Goal: Information Seeking & Learning: Find specific fact

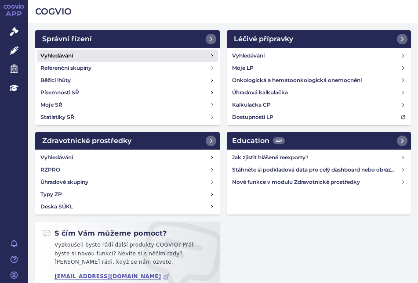
click at [61, 58] on h4 "Vyhledávání" at bounding box center [56, 55] width 33 height 9
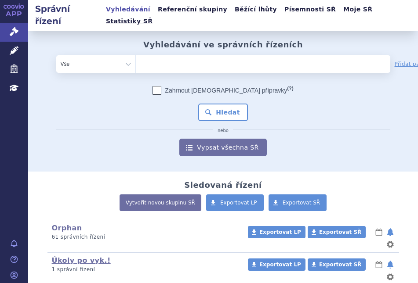
click at [156, 55] on ul at bounding box center [237, 62] width 202 height 14
click at [136, 55] on select at bounding box center [135, 64] width 0 height 18
type input "re"
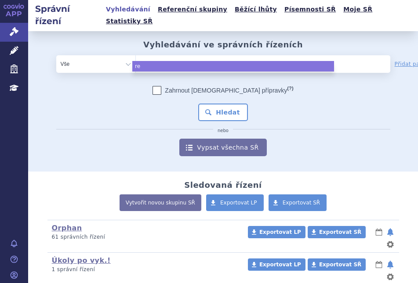
type input "reb"
type input "rebl"
type input "reblo"
type input "reblozy"
type input "reblozyl"
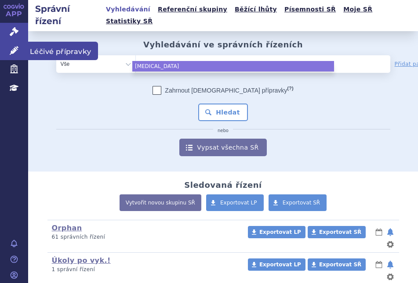
select select "reblozyl"
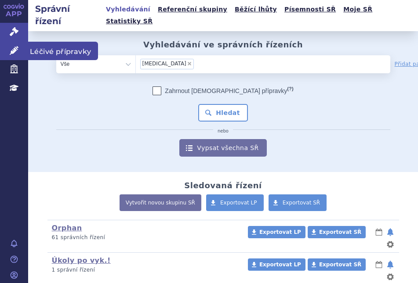
click at [24, 50] on link "Léčivé přípravky" at bounding box center [14, 51] width 28 height 18
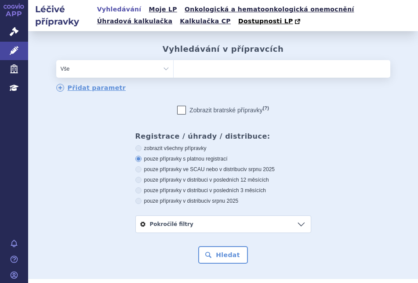
click at [196, 68] on ul at bounding box center [282, 67] width 217 height 14
click at [174, 68] on select at bounding box center [173, 69] width 0 height 18
type input "re"
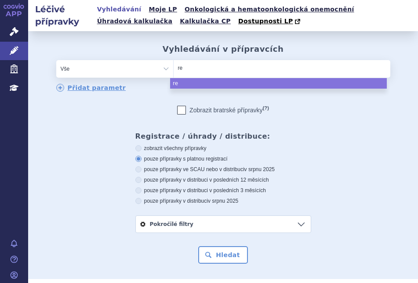
type input "reb"
type input "reblo"
type input "rebloz"
type input "reblozy"
type input "[MEDICAL_DATA]"
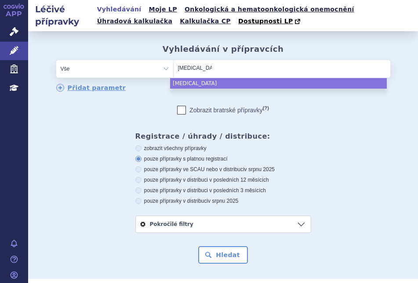
select select "[MEDICAL_DATA]"
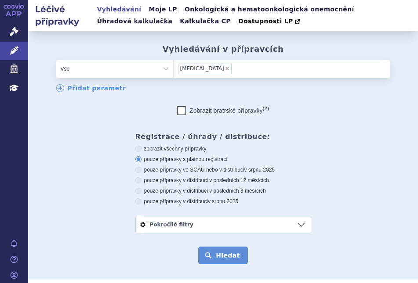
click at [227, 253] on button "Hledat" at bounding box center [223, 256] width 50 height 18
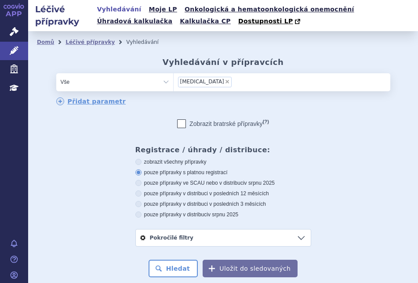
scroll to position [176, 0]
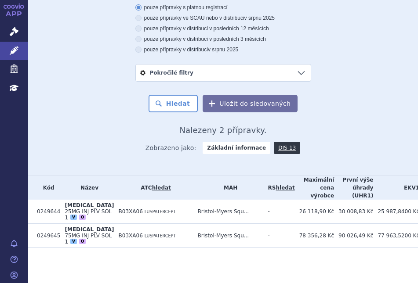
click at [301, 253] on section "Domů Léčivé přípravky Vyhledávání Vyhledávání v přípravcích odstranit Vše Přípr…" at bounding box center [223, 75] width 390 height 418
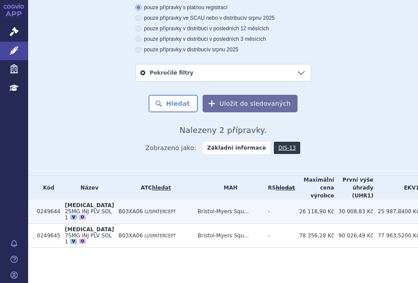
click at [138, 200] on td "B03XA06 LUSPATERCEPT" at bounding box center [153, 212] width 79 height 24
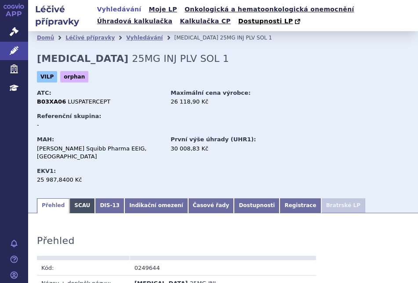
click at [78, 199] on link "SCAU" at bounding box center [81, 206] width 25 height 15
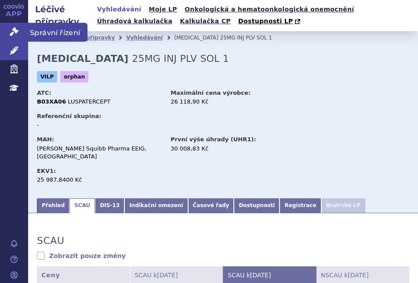
click at [14, 33] on icon at bounding box center [14, 31] width 9 height 9
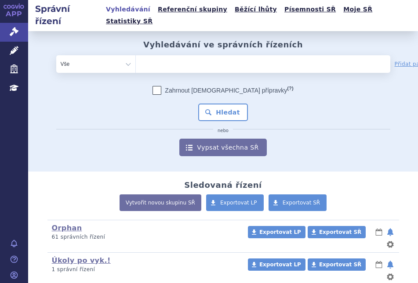
click at [160, 55] on ul at bounding box center [237, 62] width 202 height 14
click at [136, 55] on select at bounding box center [135, 64] width 0 height 18
type input "re"
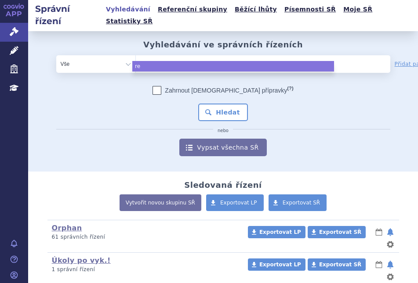
type input "reb"
type input "rebl"
type input "reblo"
type input "rebloz"
type input "reblozy"
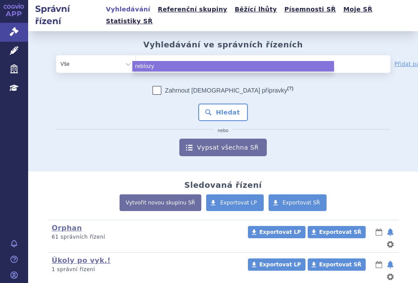
type input "[MEDICAL_DATA]"
select select "[MEDICAL_DATA]"
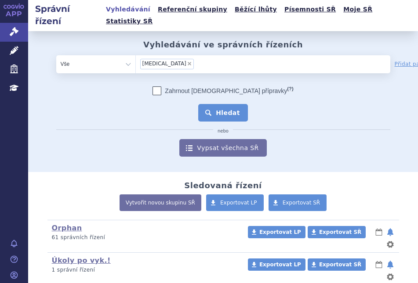
click at [210, 104] on button "Hledat" at bounding box center [223, 113] width 50 height 18
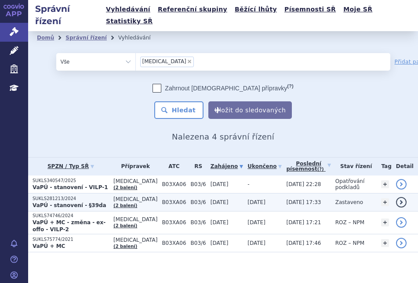
click at [86, 203] on strong "VaPÚ - stanovení - §39da" at bounding box center [70, 206] width 74 height 6
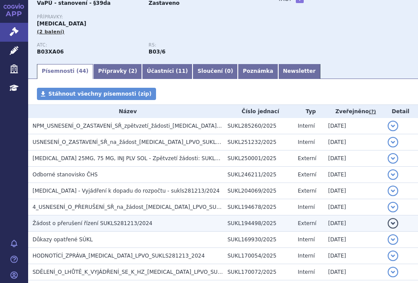
scroll to position [132, 0]
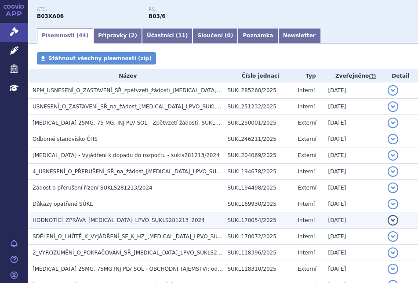
click at [94, 213] on td "HODNOTÍCÍ_ZPRÁVA_REBLOZYL_LPVO_SUKLS281213_2024" at bounding box center [125, 221] width 195 height 16
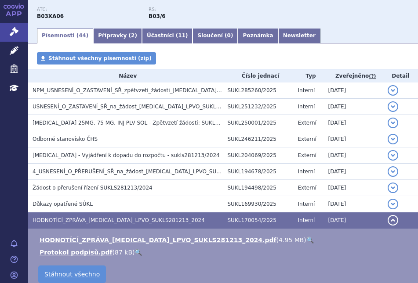
click at [306, 237] on link "🔍" at bounding box center [309, 240] width 7 height 7
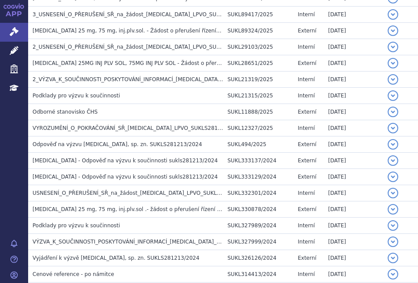
scroll to position [527, 0]
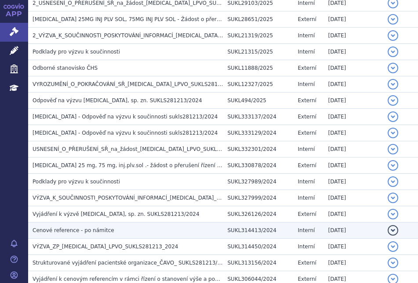
click at [93, 228] on span "Cenové reference - po námitce" at bounding box center [74, 231] width 82 height 6
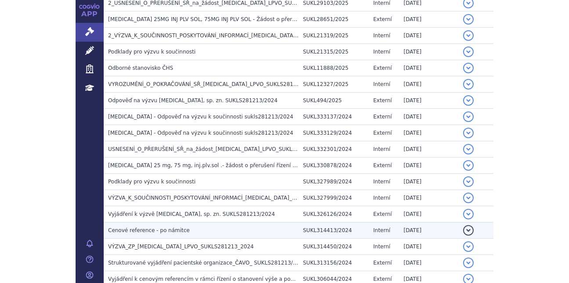
scroll to position [463, 0]
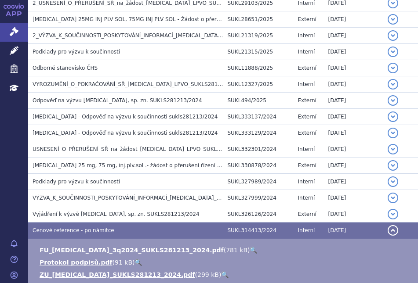
click at [250, 247] on link "🔍" at bounding box center [253, 250] width 7 height 7
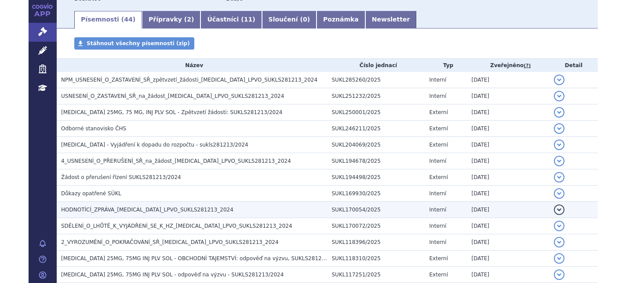
scroll to position [119, 0]
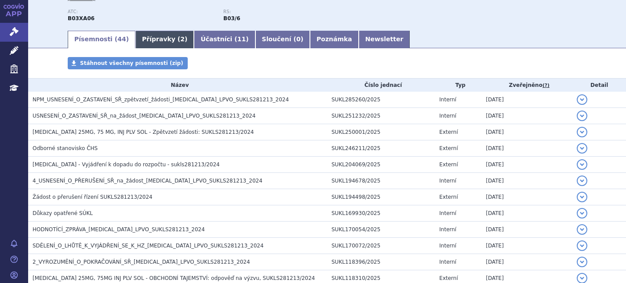
click at [144, 41] on link "Přípravky ( 2 )" at bounding box center [164, 40] width 58 height 18
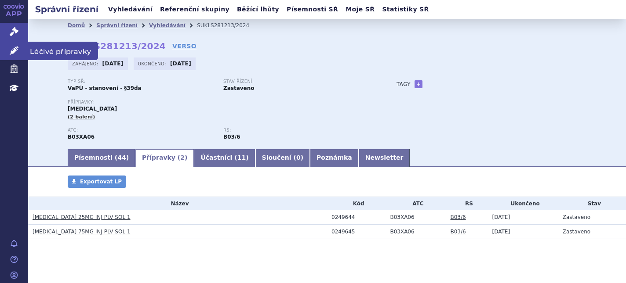
click at [21, 45] on link "Léčivé přípravky" at bounding box center [14, 51] width 28 height 18
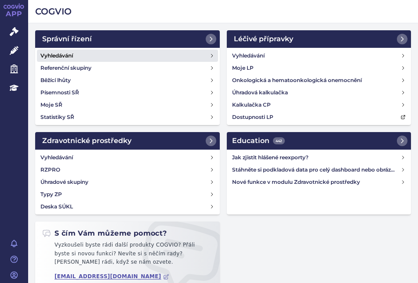
click at [48, 51] on link "Vyhledávání" at bounding box center [127, 56] width 181 height 12
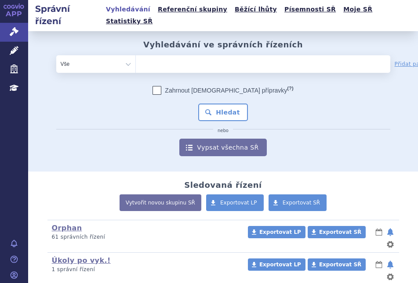
click at [145, 55] on ul at bounding box center [237, 62] width 202 height 14
click at [136, 55] on select at bounding box center [135, 64] width 0 height 18
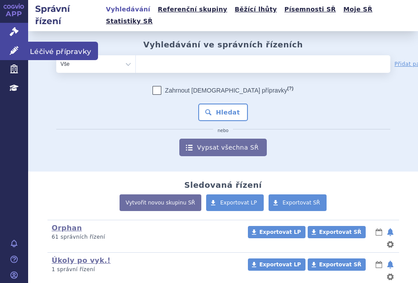
click at [18, 51] on icon at bounding box center [14, 50] width 9 height 9
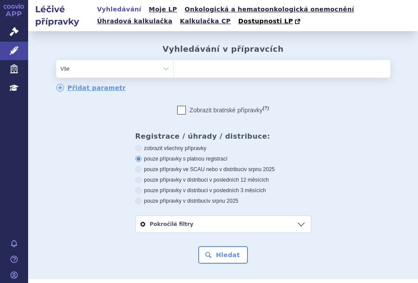
click at [216, 63] on ul at bounding box center [282, 67] width 217 height 14
click at [174, 63] on select at bounding box center [173, 69] width 0 height 18
type input "re"
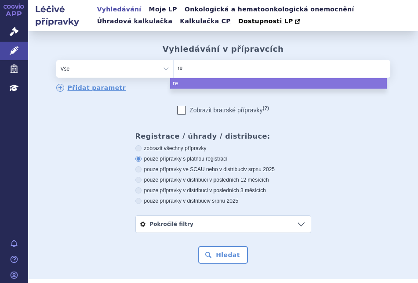
type input "reb"
type input "rebl"
type input "reblo"
type input "rebloz"
type input "reblozy"
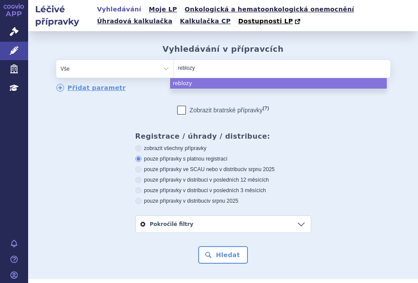
type input "[MEDICAL_DATA]"
select select "reblozyl"
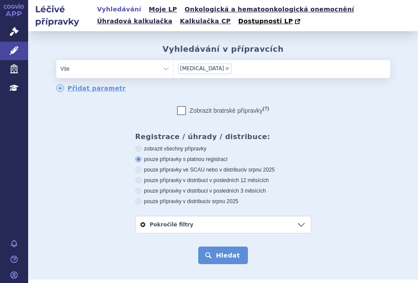
click at [214, 252] on button "Hledat" at bounding box center [223, 256] width 50 height 18
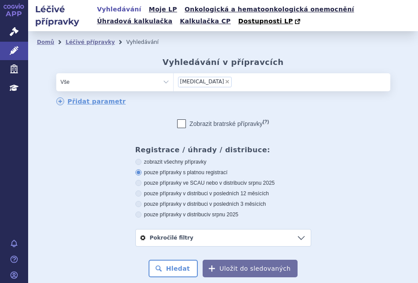
scroll to position [176, 0]
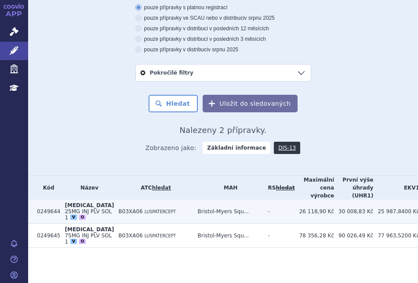
click at [120, 213] on td "B03XA06 LUSPATERCEPT" at bounding box center [153, 212] width 79 height 24
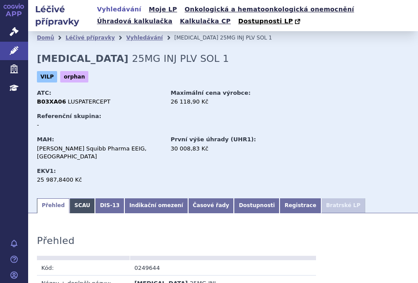
click at [80, 199] on link "SCAU" at bounding box center [81, 206] width 25 height 15
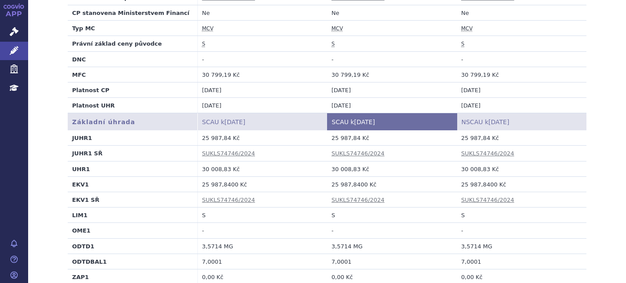
scroll to position [222, 0]
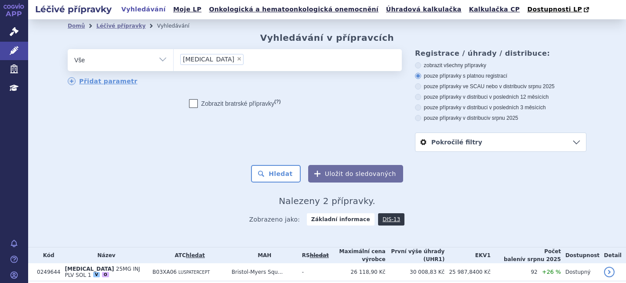
scroll to position [52, 0]
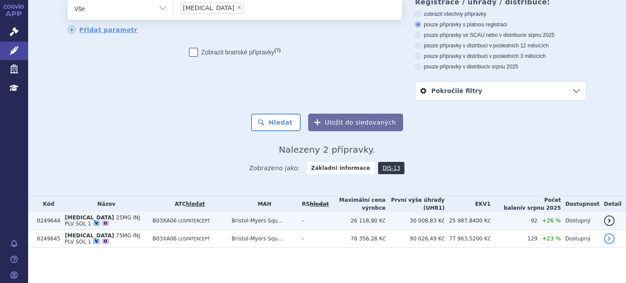
click at [125, 219] on span "25MG INJ PLV SOL 1" at bounding box center [102, 221] width 75 height 12
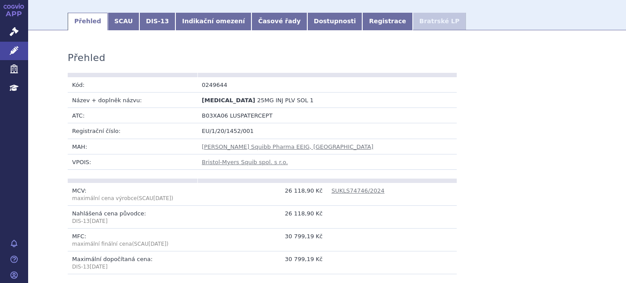
scroll to position [44, 0]
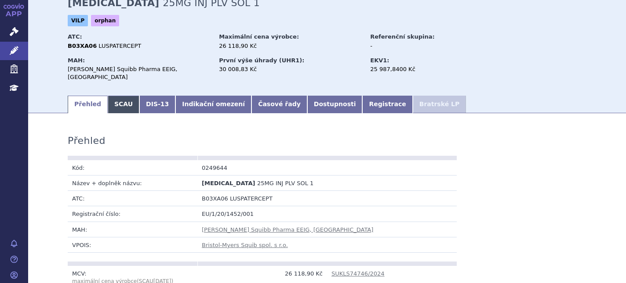
click at [112, 96] on link "SCAU" at bounding box center [124, 105] width 32 height 18
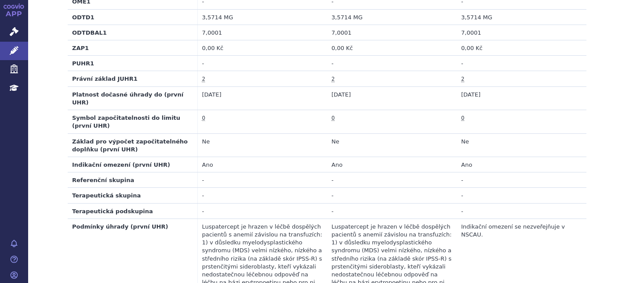
scroll to position [483, 0]
drag, startPoint x: 217, startPoint y: 24, endPoint x: 194, endPoint y: 25, distance: 22.5
click at [197, 25] on td "7,0001" at bounding box center [262, 31] width 130 height 15
copy td "7,0001"
click at [503, 172] on td "-" at bounding box center [522, 179] width 130 height 15
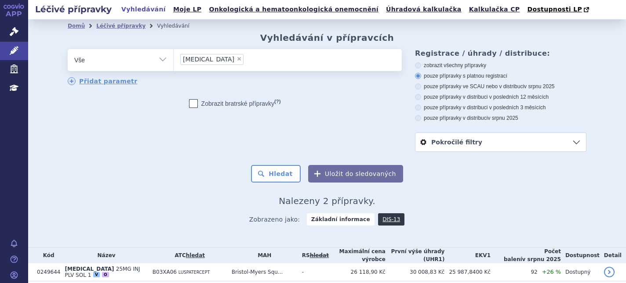
scroll to position [52, 0]
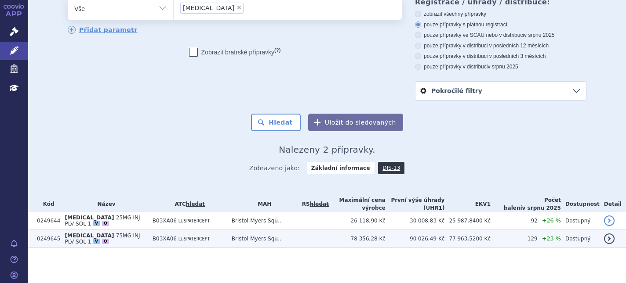
click at [107, 234] on span "75MG INJ PLV SOL 1" at bounding box center [102, 239] width 75 height 12
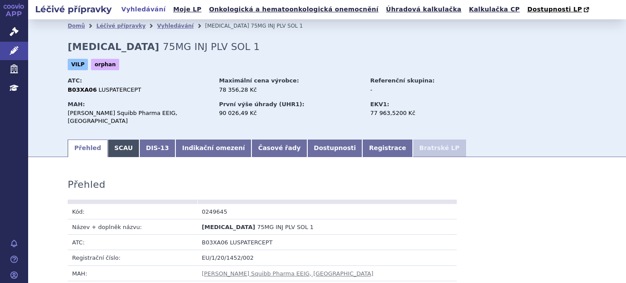
click at [118, 140] on link "SCAU" at bounding box center [124, 149] width 32 height 18
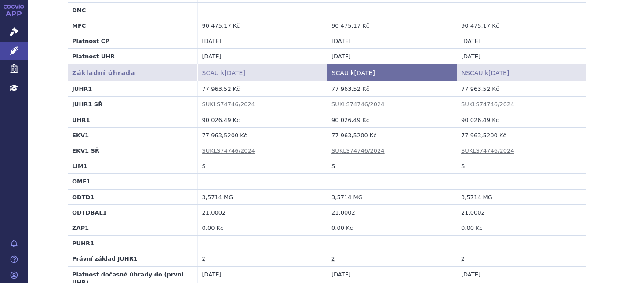
scroll to position [352, 0]
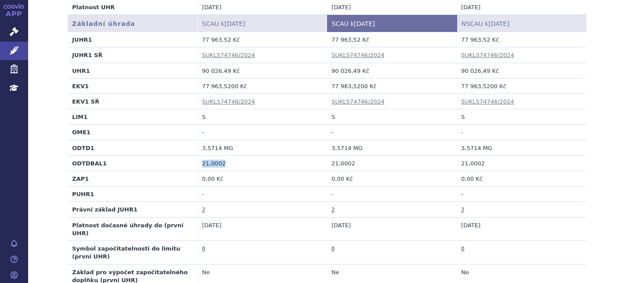
drag, startPoint x: 221, startPoint y: 157, endPoint x: 199, endPoint y: 157, distance: 22.4
click at [199, 157] on td "21,0002" at bounding box center [262, 163] width 130 height 15
copy td "21,0002"
click at [509, 202] on td "2" at bounding box center [522, 209] width 130 height 15
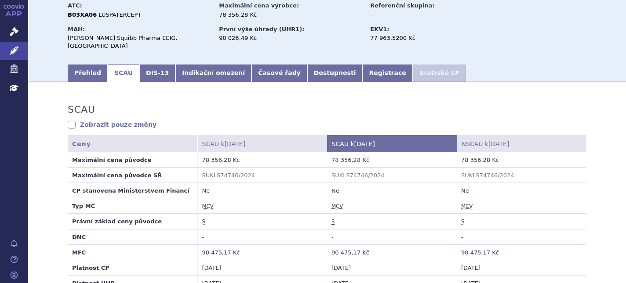
scroll to position [0, 0]
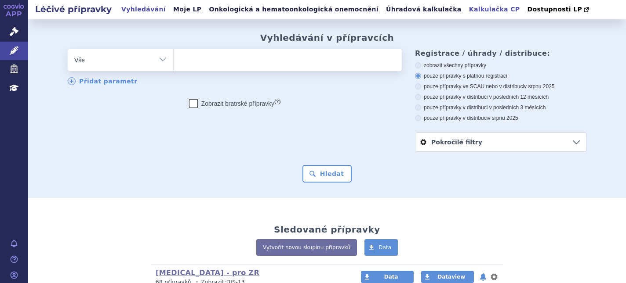
click at [466, 11] on link "Kalkulačka CP" at bounding box center [494, 10] width 56 height 12
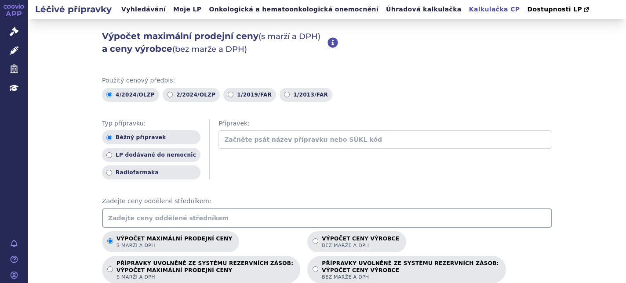
click at [141, 220] on input "text" at bounding box center [327, 218] width 450 height 19
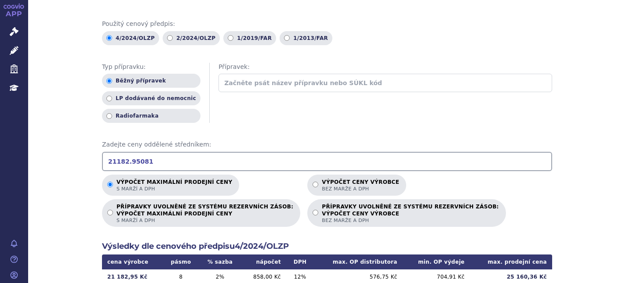
scroll to position [132, 0]
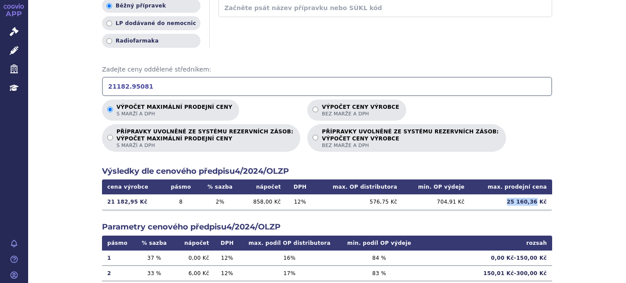
drag, startPoint x: 509, startPoint y: 201, endPoint x: 535, endPoint y: 208, distance: 26.6
click at [535, 208] on td "25 160,36 Kč" at bounding box center [511, 202] width 82 height 15
copy td "25 160,36"
click at [505, 161] on div "Použitý cenový předpis: 4/2024/OLZP 2/2024/OLZP 1/2019/FAR 1/2013/FAR Typ přípr…" at bounding box center [327, 167] width 450 height 445
drag, startPoint x: 137, startPoint y: 88, endPoint x: 65, endPoint y: 85, distance: 71.7
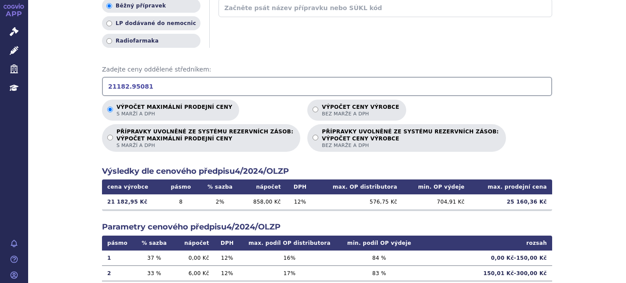
click at [65, 85] on div "Výpočet maximální prodejní ceny (s marží a DPH) a ceny výrobce (bez marže a DPH…" at bounding box center [327, 143] width 598 height 513
drag, startPoint x: 511, startPoint y: 205, endPoint x: 534, endPoint y: 206, distance: 23.7
click at [534, 206] on td "73 558,82 Kč" at bounding box center [511, 202] width 82 height 15
copy td "73 558,82"
click at [531, 116] on div "Výpočet maximální prodejní ceny s marží a DPH Výpočet ceny výrobce bez marže a …" at bounding box center [327, 126] width 450 height 53
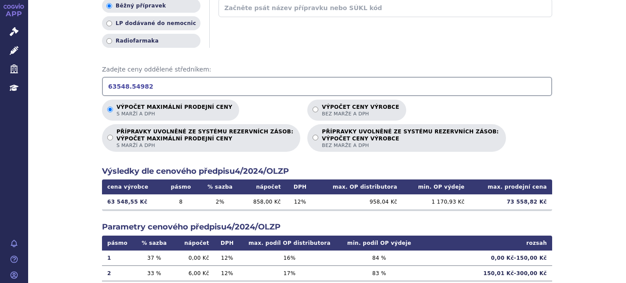
drag, startPoint x: 146, startPoint y: 86, endPoint x: 66, endPoint y: 69, distance: 81.8
click at [66, 69] on div "Výpočet maximální prodejní ceny (s marží a DPH) a ceny výrobce (bez marže a DPH…" at bounding box center [327, 143] width 598 height 513
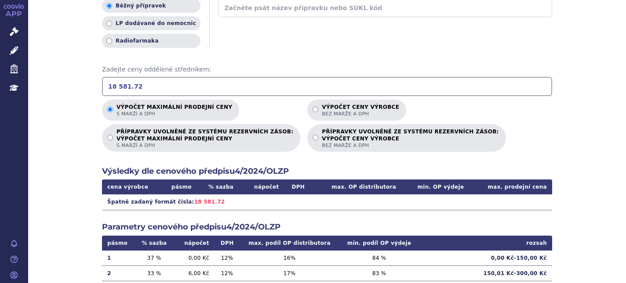
click at [113, 84] on input "18 581.72" at bounding box center [327, 86] width 450 height 19
drag, startPoint x: 514, startPoint y: 204, endPoint x: 534, endPoint y: 208, distance: 20.5
click at [534, 208] on td "22 188,72 Kč" at bounding box center [511, 202] width 82 height 15
copy td "22 188,72"
click at [523, 219] on div "Použitý cenový předpis: 4/2024/OLZP 2/2024/OLZP 1/2019/FAR 1/2013/FAR Typ přípr…" at bounding box center [327, 167] width 450 height 445
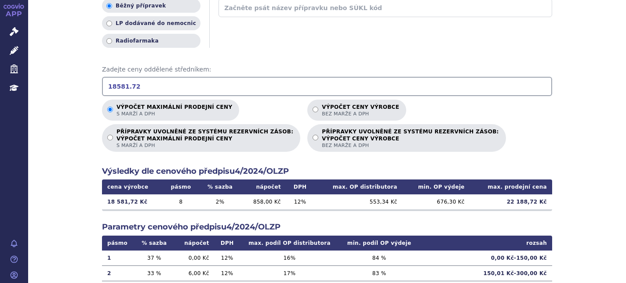
click at [472, 231] on h2 "Parametry cenového předpisu 4/2024/OLZP" at bounding box center [327, 227] width 450 height 11
drag, startPoint x: 128, startPoint y: 88, endPoint x: 80, endPoint y: 88, distance: 47.5
click at [80, 88] on div "Výpočet maximální prodejní ceny (s marží a DPH) a ceny výrobce (bez marže a DPH…" at bounding box center [327, 143] width 598 height 513
click at [113, 86] on input "55 744.90" at bounding box center [327, 86] width 450 height 19
drag, startPoint x: 510, startPoint y: 204, endPoint x: 536, endPoint y: 206, distance: 25.6
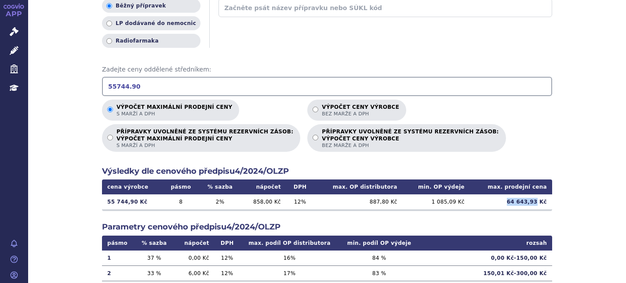
click at [536, 206] on td "64 643,93 Kč" at bounding box center [511, 202] width 82 height 15
copy td "64 643,93"
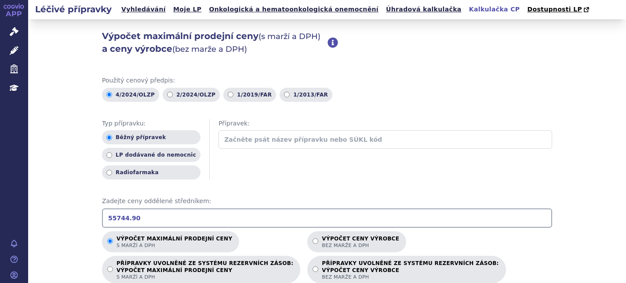
drag, startPoint x: 108, startPoint y: 215, endPoint x: 92, endPoint y: 215, distance: 15.8
click at [93, 215] on div "Výpočet maximální prodejní ceny (s marží a DPH) a ceny výrobce (bez marže a DPH…" at bounding box center [327, 275] width 598 height 513
click at [115, 219] on input "23 650.95" at bounding box center [327, 218] width 450 height 19
type input "23650.95"
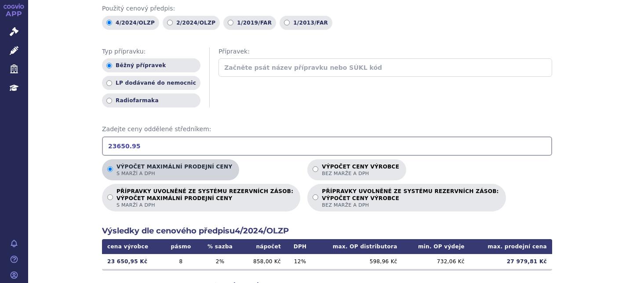
scroll to position [220, 0]
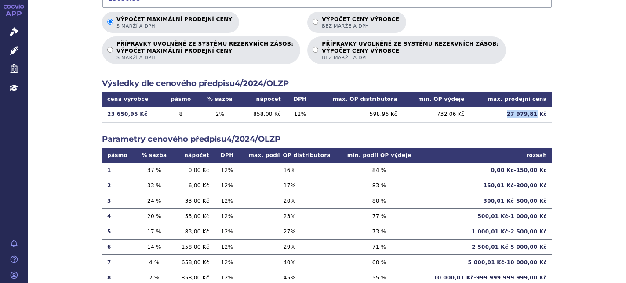
drag, startPoint x: 510, startPoint y: 116, endPoint x: 534, endPoint y: 116, distance: 24.6
click at [534, 116] on td "27 979,81 Kč" at bounding box center [511, 114] width 82 height 15
copy td "27 979,81"
click at [462, 134] on h2 "Parametry cenového předpisu 4/2024/OLZP" at bounding box center [327, 139] width 450 height 11
click at [477, 72] on div "Použitý cenový předpis: 4/2024/OLZP 2/2024/OLZP 1/2019/FAR 1/2013/FAR Typ přípr…" at bounding box center [327, 79] width 450 height 445
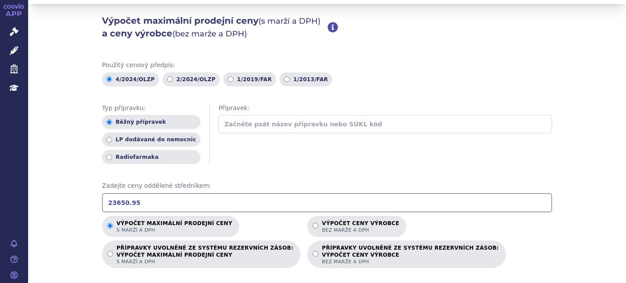
scroll to position [0, 0]
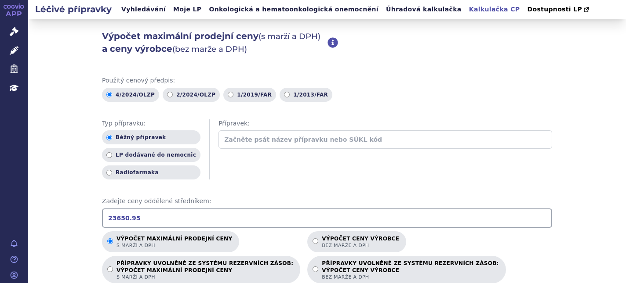
click at [466, 4] on link "Kalkulačka CP" at bounding box center [494, 10] width 56 height 12
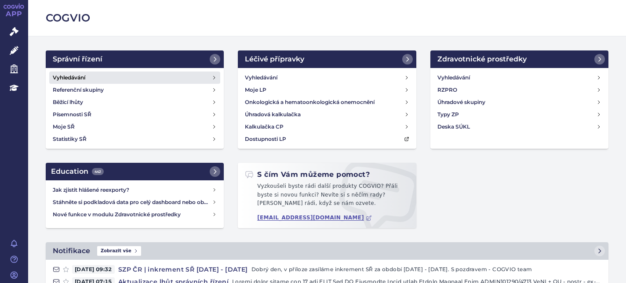
click at [78, 80] on h4 "Vyhledávání" at bounding box center [69, 77] width 33 height 9
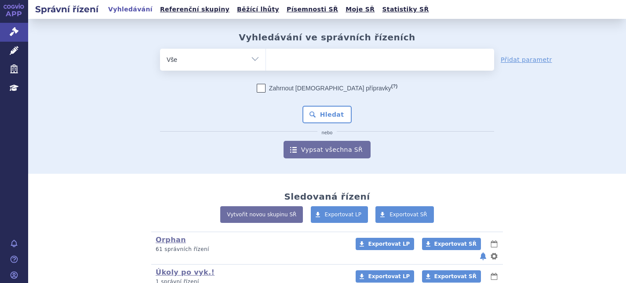
click at [281, 57] on ul at bounding box center [380, 58] width 228 height 18
click at [266, 57] on select at bounding box center [265, 59] width 0 height 22
click at [274, 62] on ul at bounding box center [380, 58] width 228 height 18
click at [266, 62] on select at bounding box center [265, 59] width 0 height 22
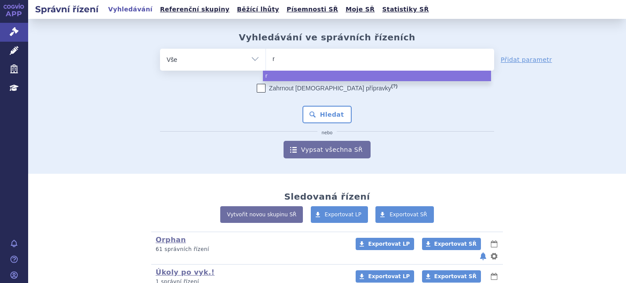
type input "re"
type input "reb"
type input "reblo"
type input "reblozy"
type input "reblozyl"
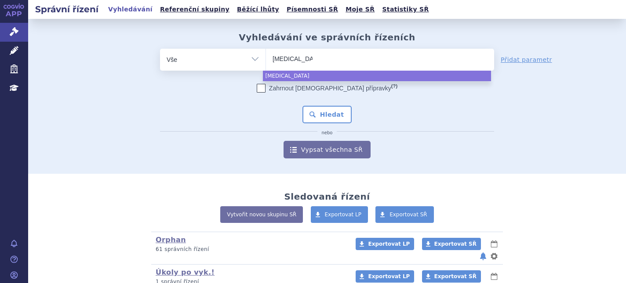
select select "reblozyl"
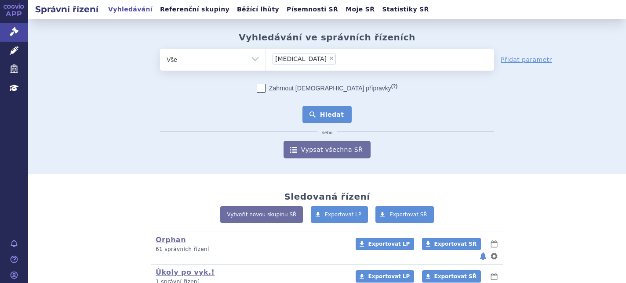
click at [314, 110] on button "Hledat" at bounding box center [327, 115] width 50 height 18
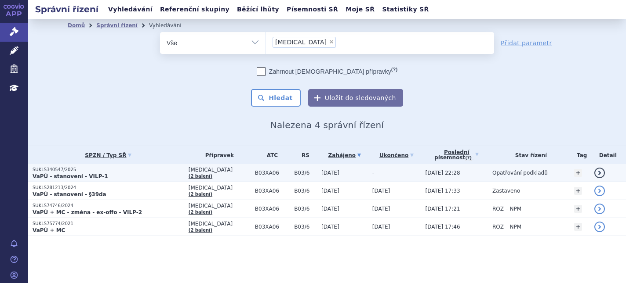
click at [108, 172] on p "SUKLS340547/2025" at bounding box center [109, 170] width 152 height 6
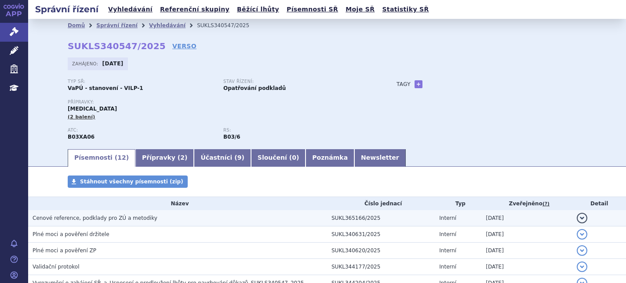
click at [113, 218] on span "Cenové reference, podklady pro ZÚ a metodiky" at bounding box center [95, 218] width 125 height 6
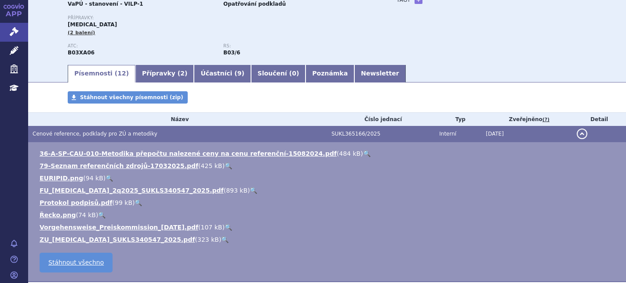
scroll to position [88, 0]
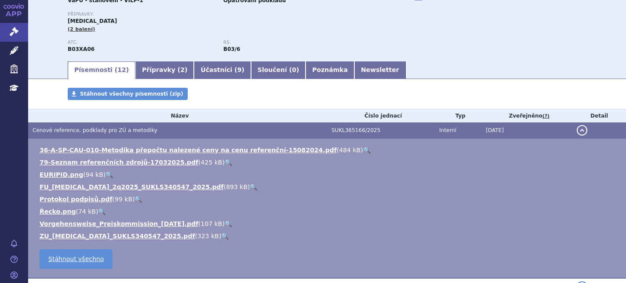
click at [221, 233] on link "🔍" at bounding box center [224, 236] width 7 height 7
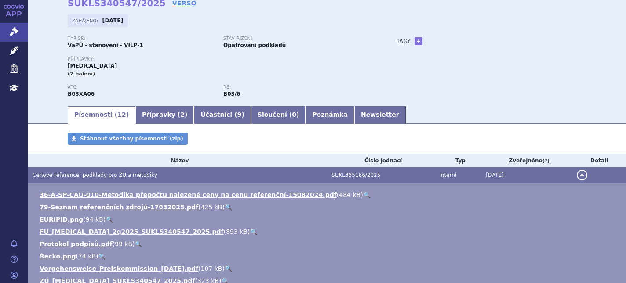
scroll to position [0, 0]
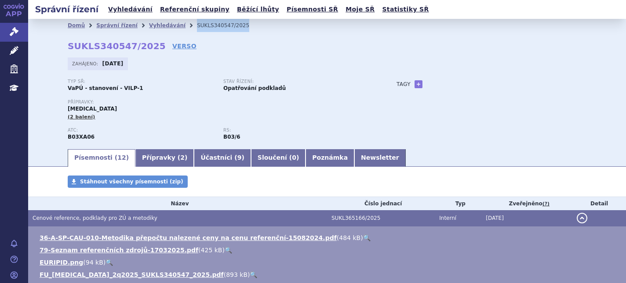
drag, startPoint x: 221, startPoint y: 24, endPoint x: 178, endPoint y: 30, distance: 43.1
click at [197, 30] on li "SUKLS340547/2025" at bounding box center [229, 25] width 64 height 13
copy li "SUKLS340547/2025"
click at [511, 128] on div "Typ SŘ: VaPÚ - stanovení - VILP-1 Stav řízení: Opatřování podkladů Přípravky: […" at bounding box center [327, 113] width 519 height 69
drag, startPoint x: 145, startPoint y: 46, endPoint x: 65, endPoint y: 44, distance: 80.0
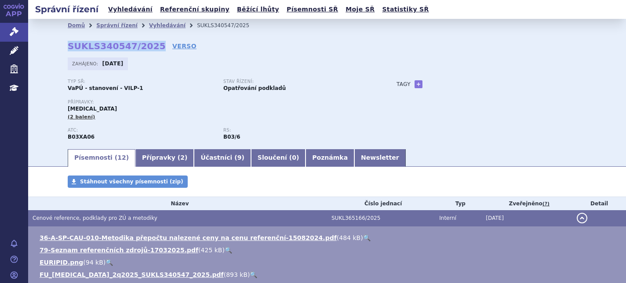
click at [68, 44] on strong "SUKLS340547/2025" at bounding box center [117, 46] width 98 height 11
copy strong "SUKLS340547/2025"
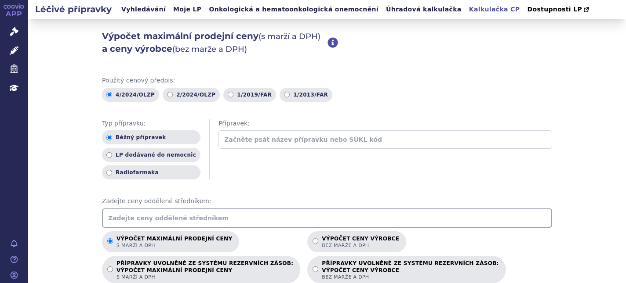
click at [166, 221] on input "text" at bounding box center [327, 218] width 450 height 19
click at [114, 218] on input "70 952.52" at bounding box center [327, 218] width 450 height 19
type input "70952.52"
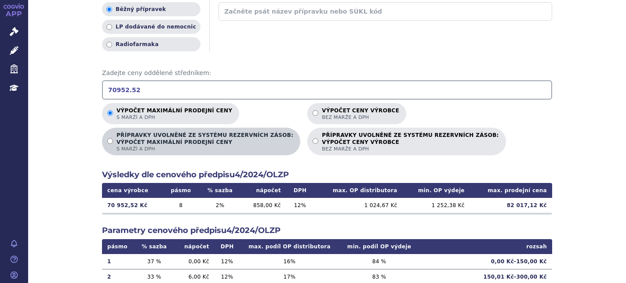
scroll to position [132, 0]
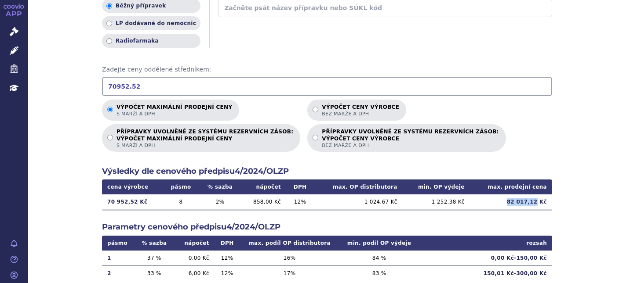
drag, startPoint x: 511, startPoint y: 204, endPoint x: 536, endPoint y: 206, distance: 24.7
click at [536, 206] on td "82 017,12 Kč" at bounding box center [511, 202] width 82 height 15
copy td "82 017,12"
click at [471, 145] on div "Výpočet maximální prodejní ceny s marží a DPH Výpočet ceny výrobce bez marže a …" at bounding box center [327, 126] width 450 height 53
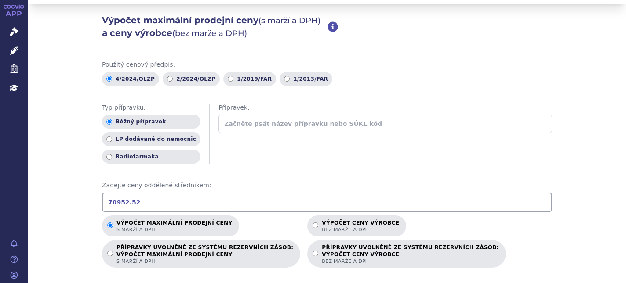
scroll to position [0, 0]
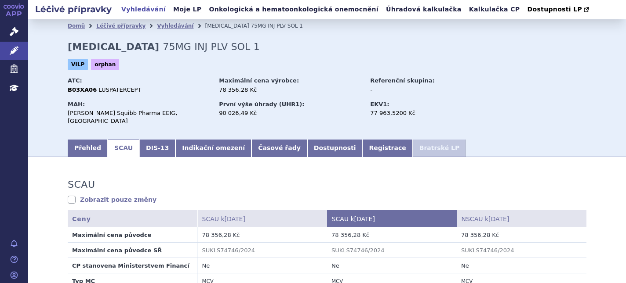
scroll to position [176, 0]
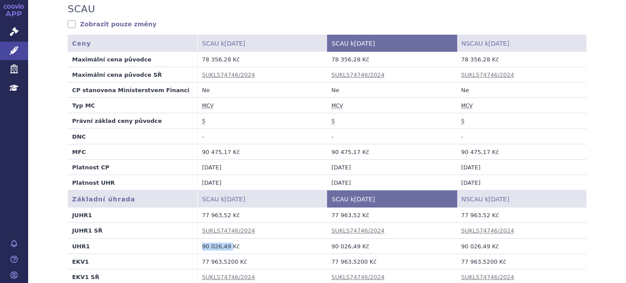
drag, startPoint x: 197, startPoint y: 241, endPoint x: 225, endPoint y: 243, distance: 28.2
click at [225, 243] on td "90 026,49 Kč" at bounding box center [262, 246] width 130 height 15
copy td "90 026,49"
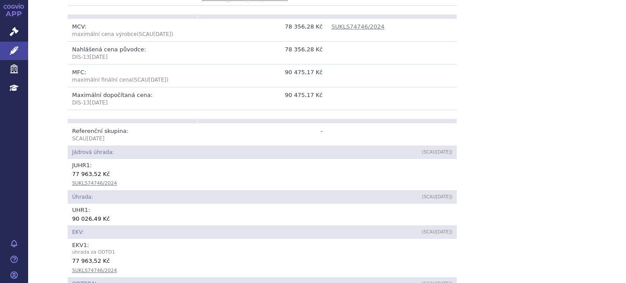
scroll to position [308, 0]
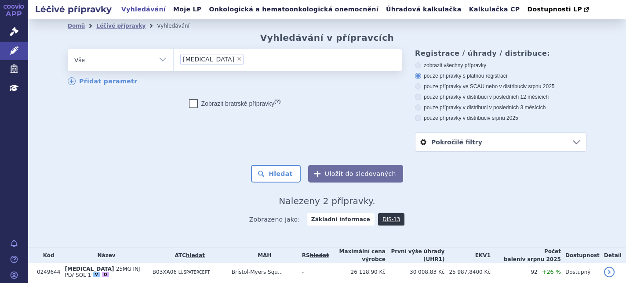
scroll to position [52, 0]
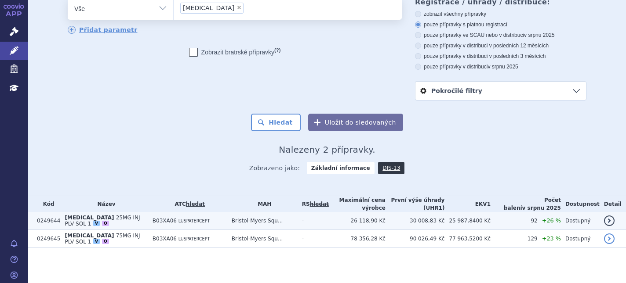
click at [178, 219] on span "LUSPATERCEPT" at bounding box center [193, 221] width 31 height 5
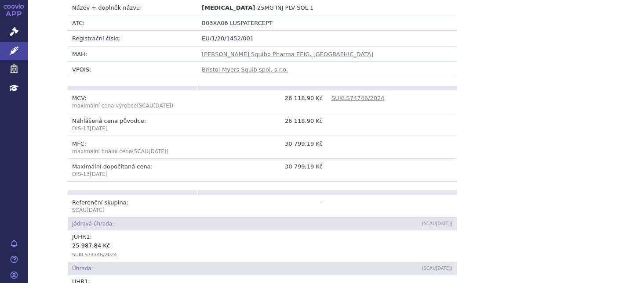
scroll to position [352, 0]
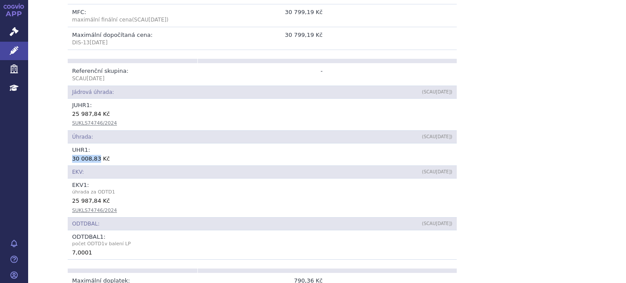
drag, startPoint x: 67, startPoint y: 150, endPoint x: 94, endPoint y: 155, distance: 26.8
click at [94, 155] on td "UHR 1 : 30 008,83 Kč" at bounding box center [262, 155] width 389 height 22
copy div "30 008,83"
